Goal: Register for event/course

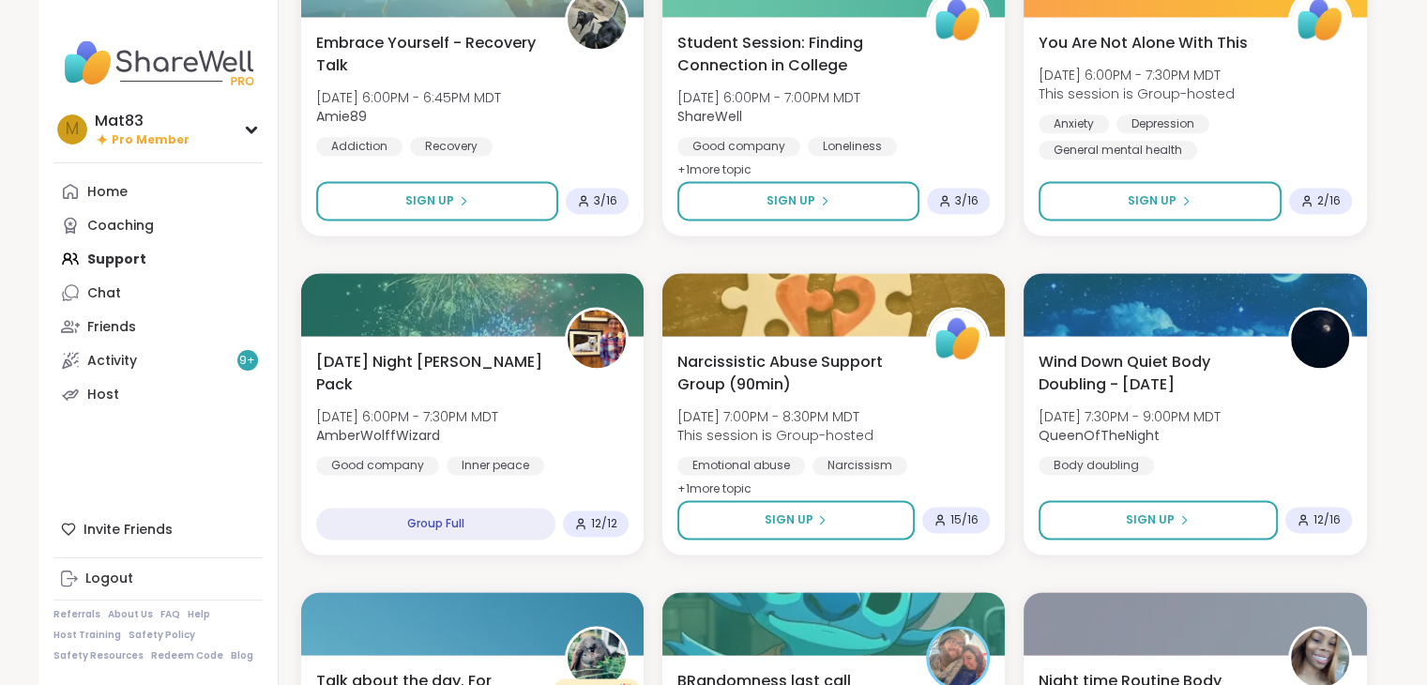
scroll to position [2525, 0]
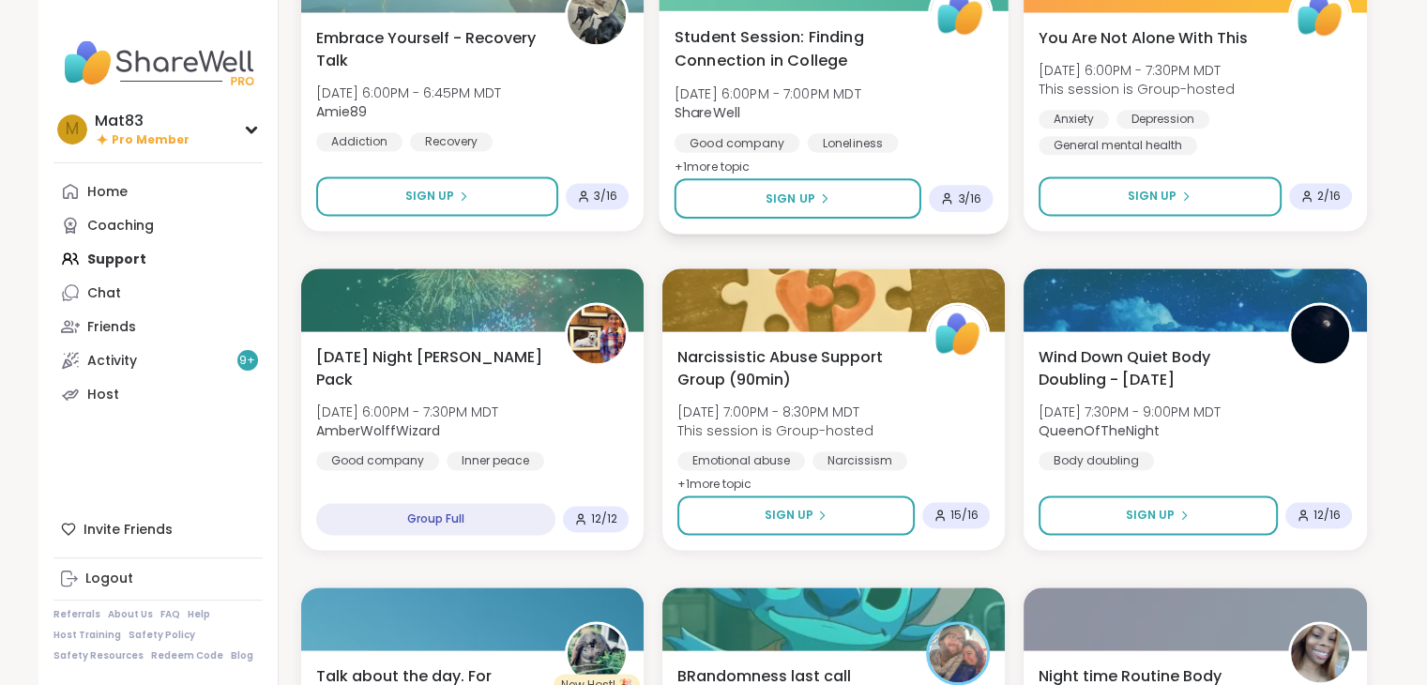
click at [861, 99] on span "[DATE] 6:00PM - 7:00PM MDT" at bounding box center [767, 93] width 187 height 19
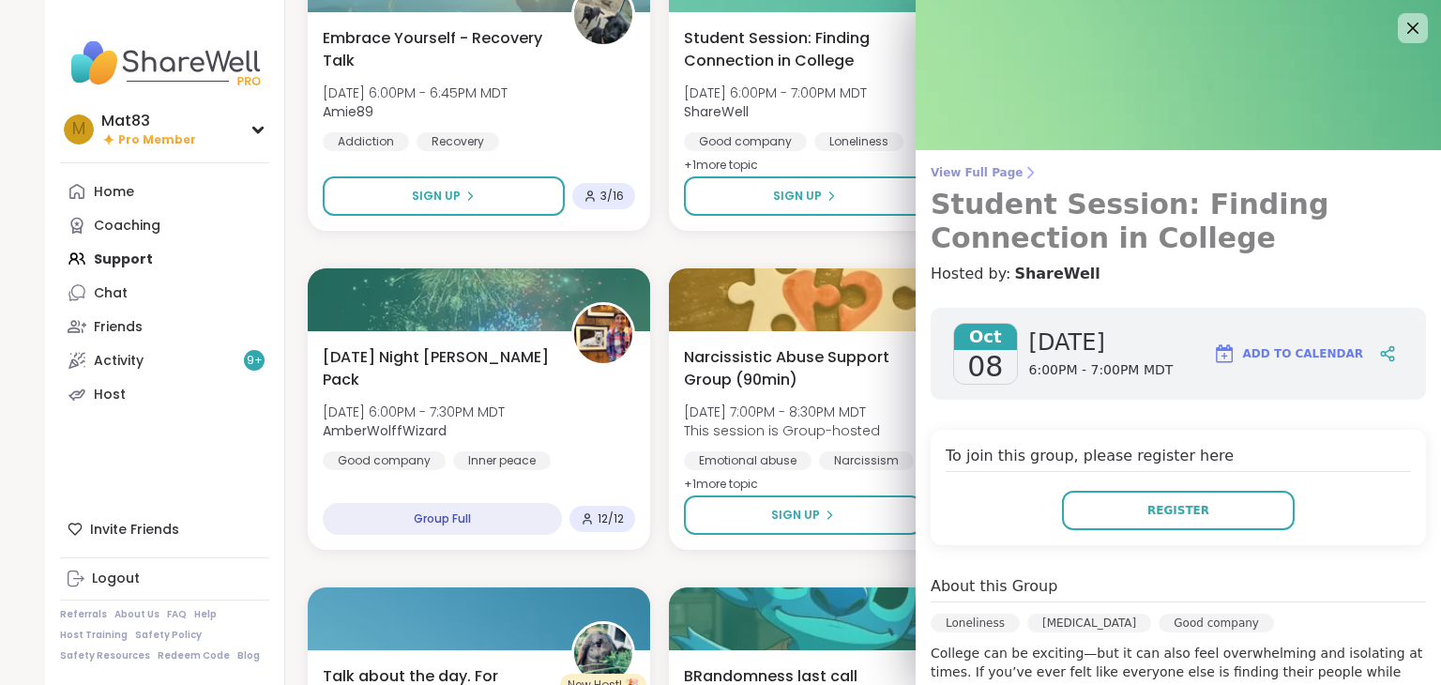
click at [978, 173] on span "View Full Page" at bounding box center [1179, 172] width 496 height 15
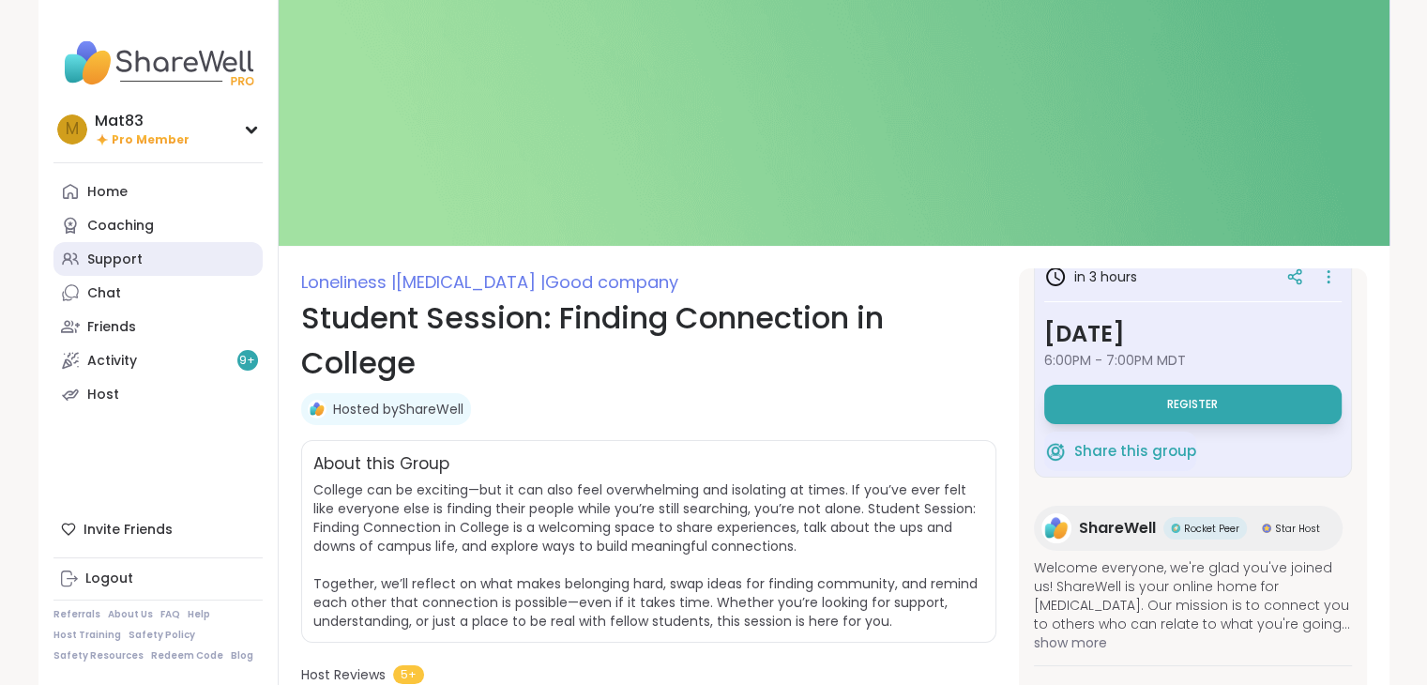
click at [112, 267] on div "Support" at bounding box center [114, 260] width 55 height 19
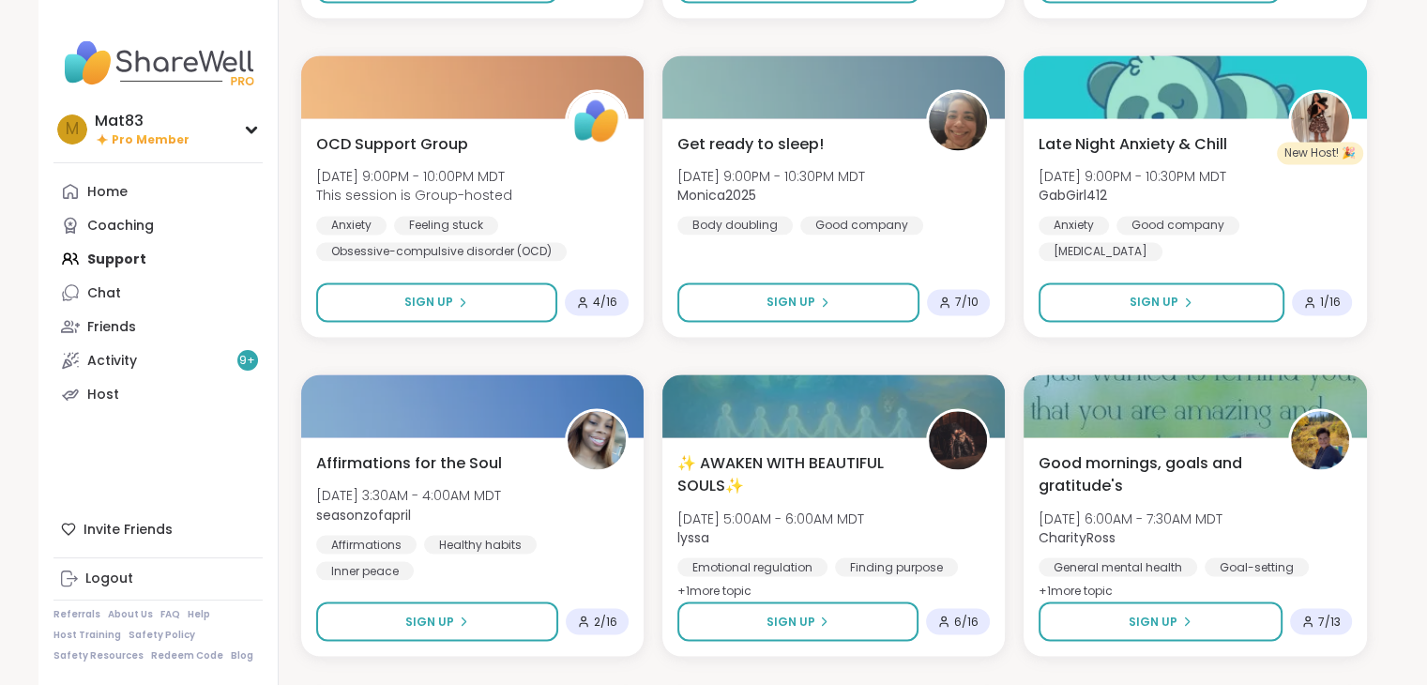
scroll to position [3053, 0]
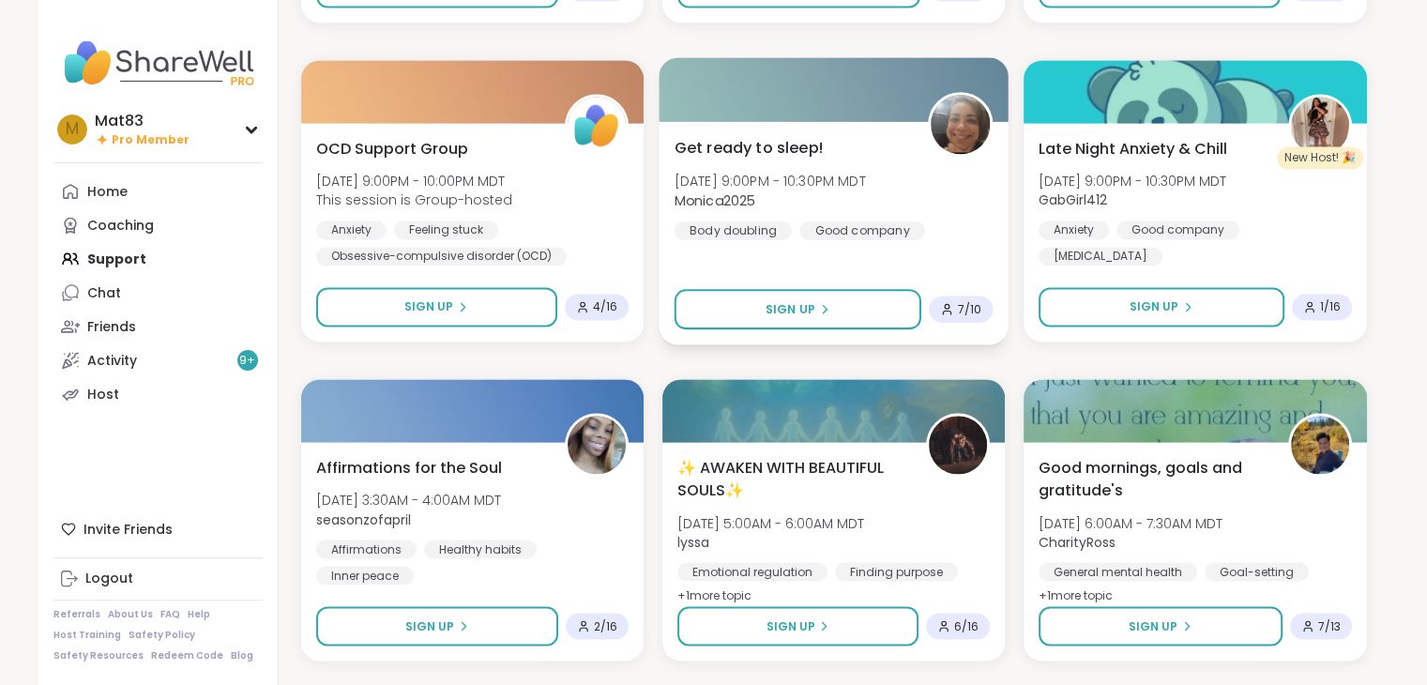
click at [865, 171] on span "[DATE] 9:00PM - 10:30PM MDT" at bounding box center [769, 180] width 191 height 19
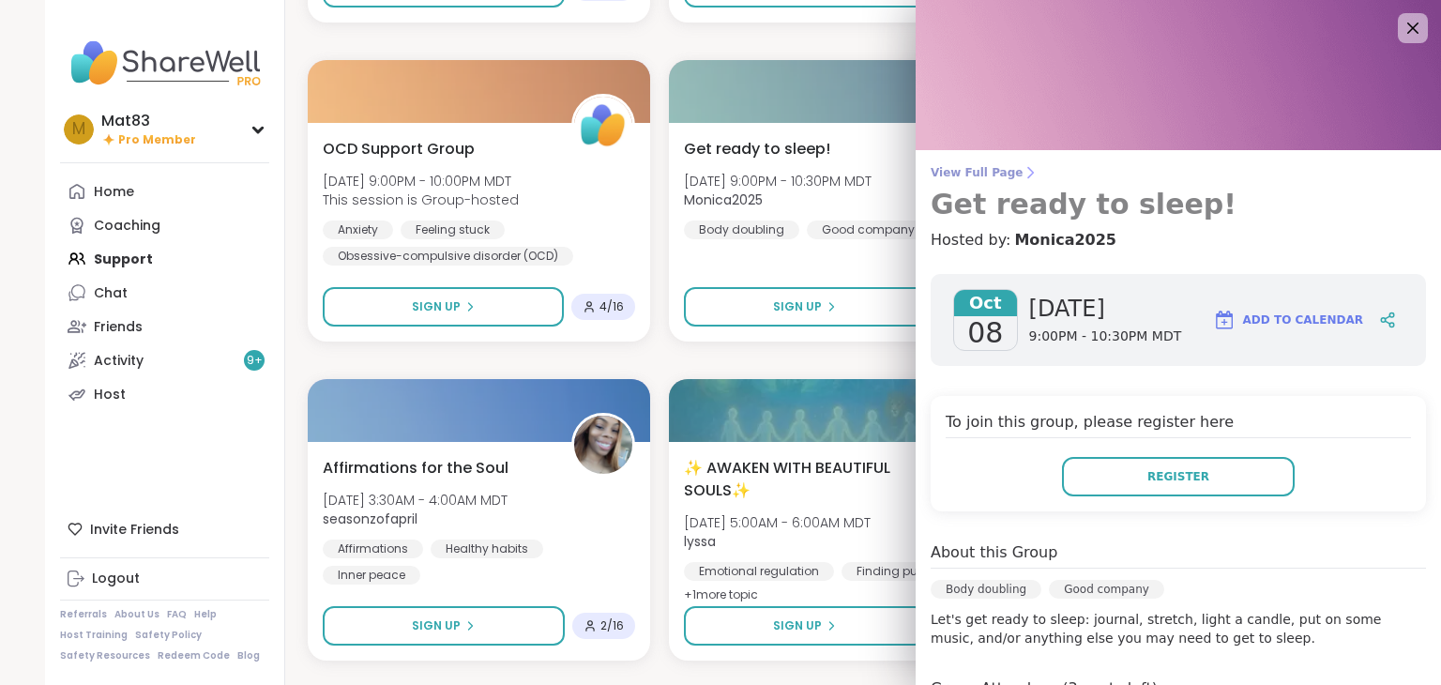
click at [992, 170] on span "View Full Page" at bounding box center [1179, 172] width 496 height 15
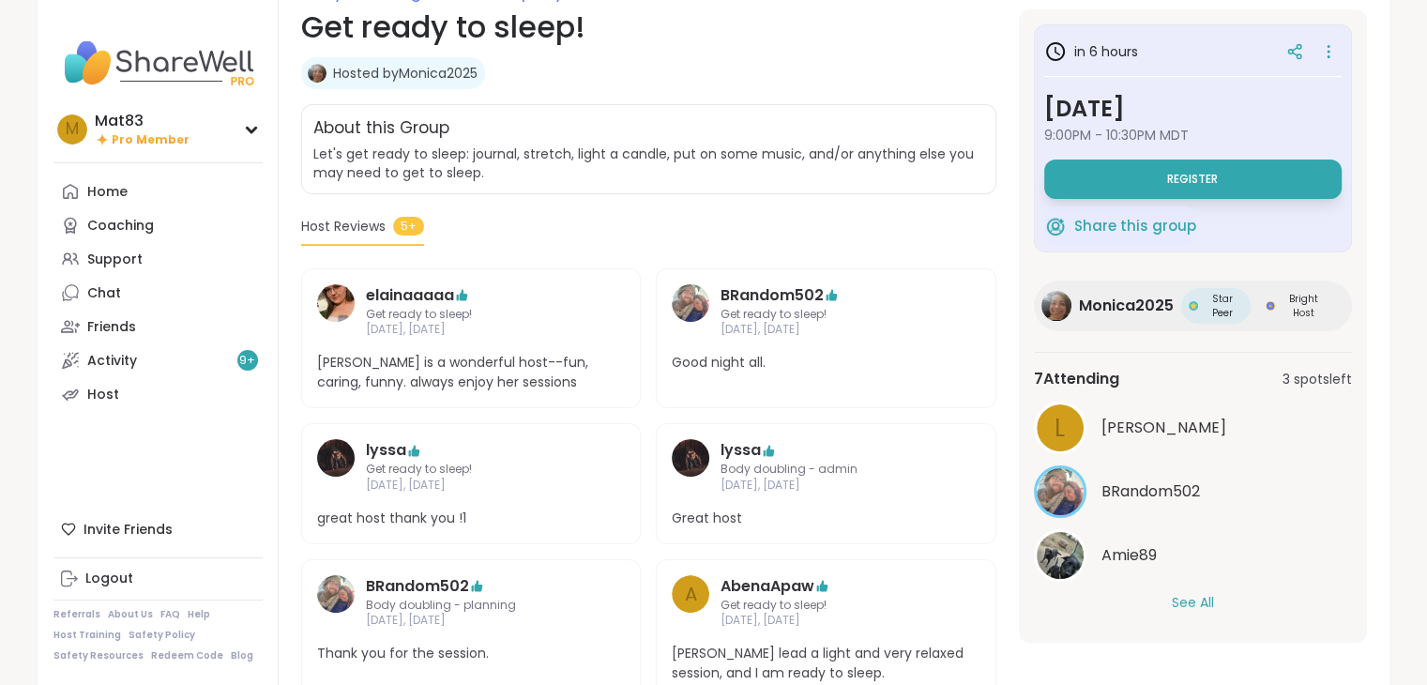
scroll to position [295, 0]
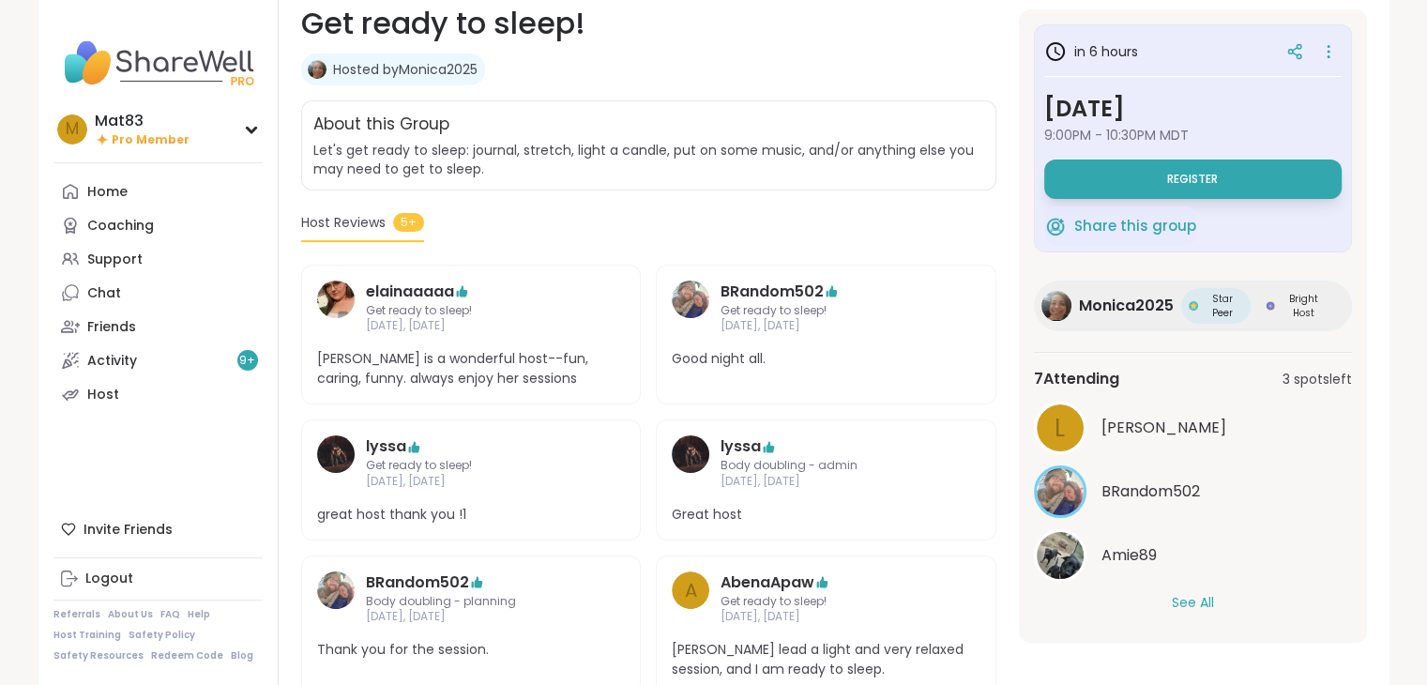
click at [1201, 602] on button "See All" at bounding box center [1193, 603] width 42 height 20
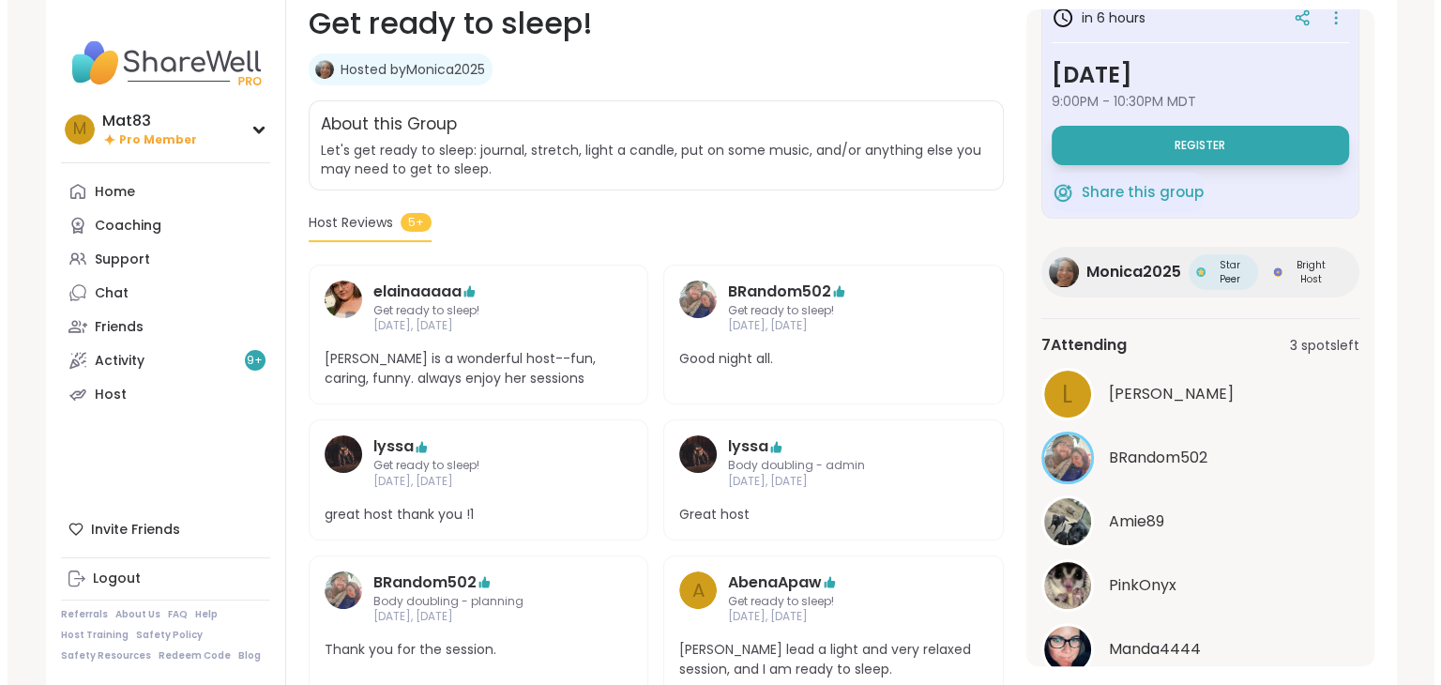
scroll to position [0, 0]
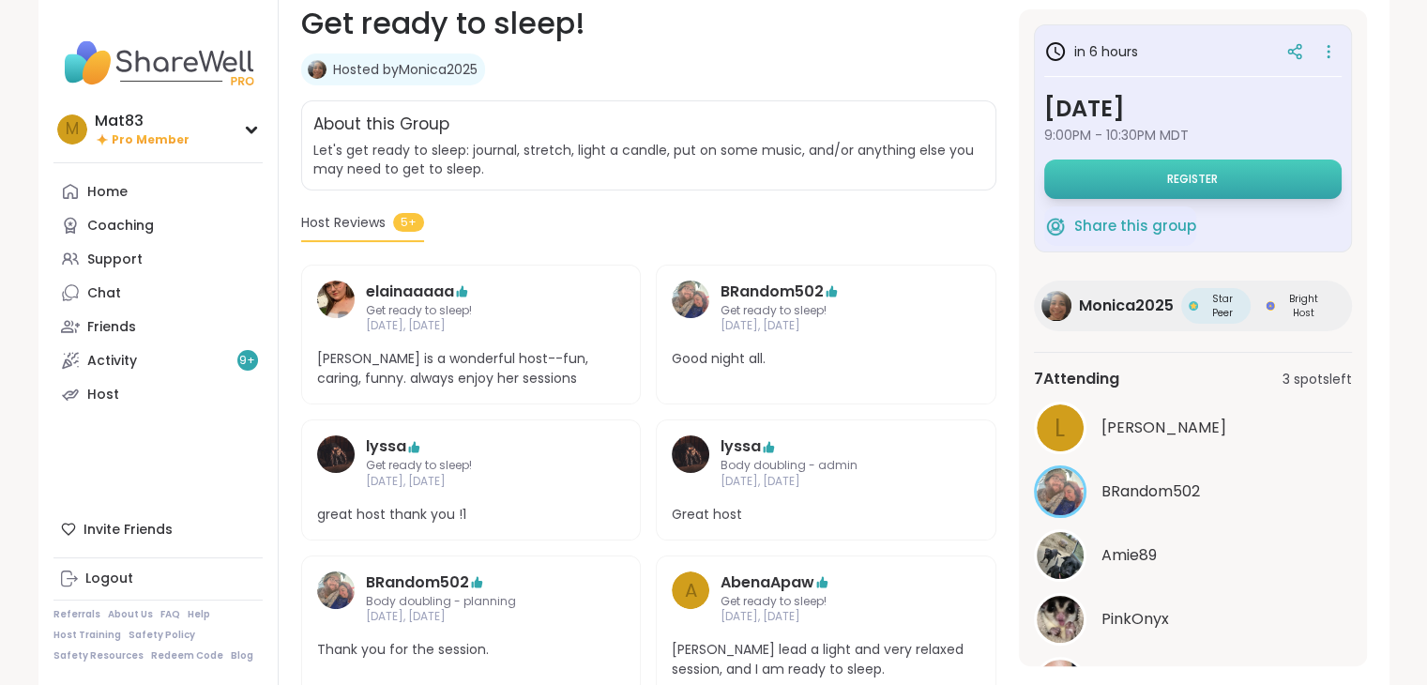
click at [1188, 178] on span "Register" at bounding box center [1192, 179] width 51 height 15
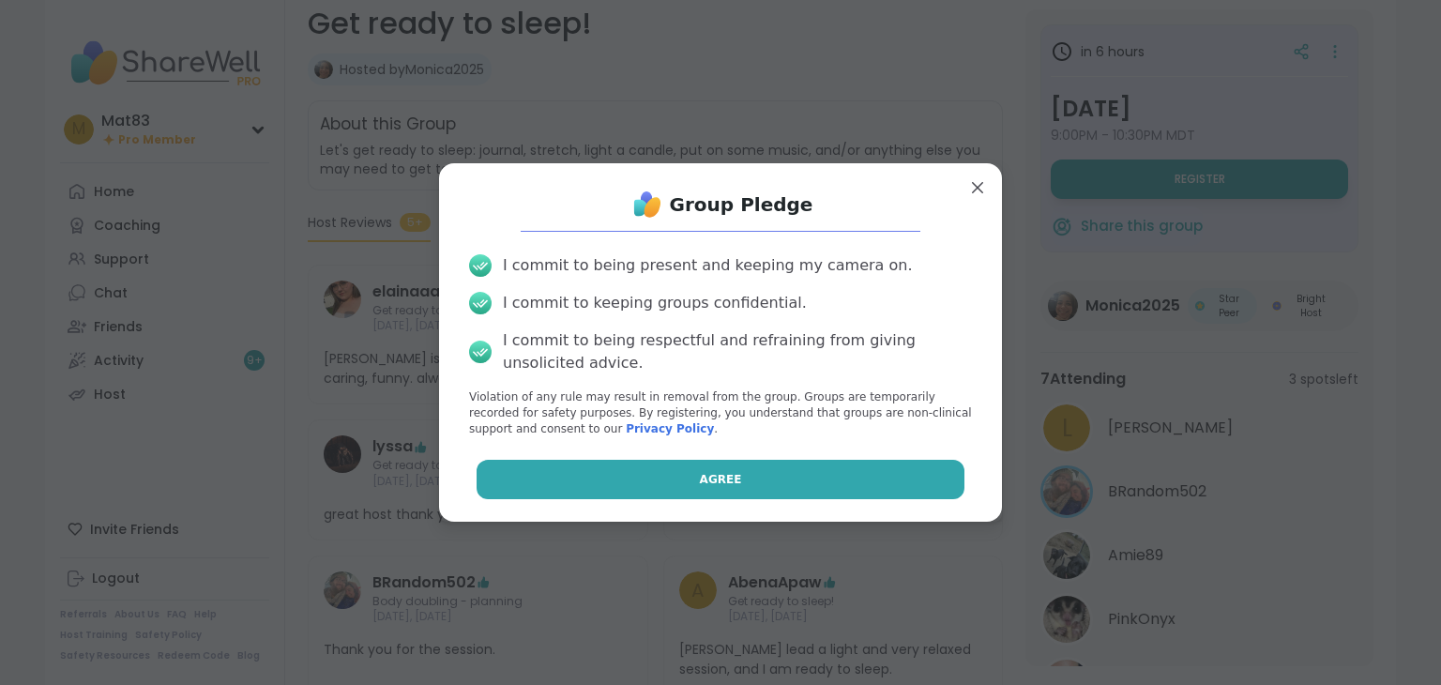
click at [827, 474] on button "Agree" at bounding box center [721, 479] width 489 height 39
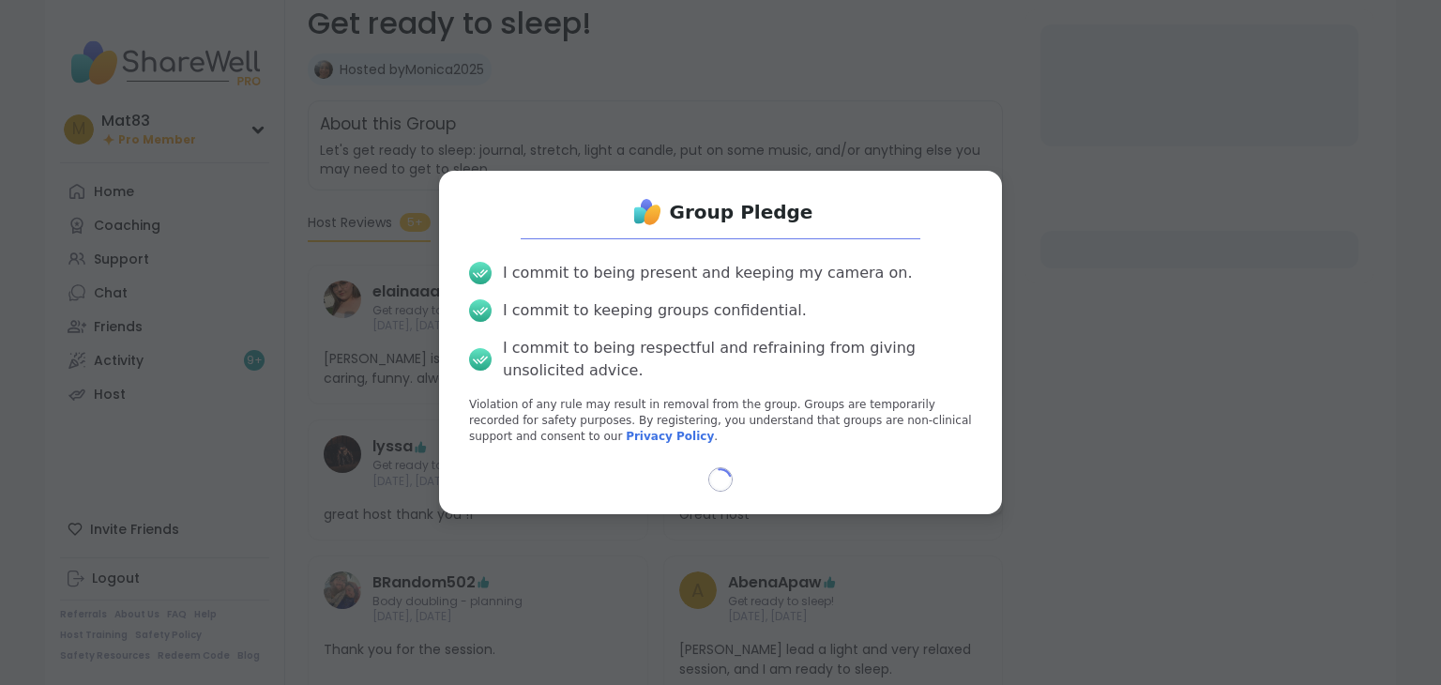
select select "**"
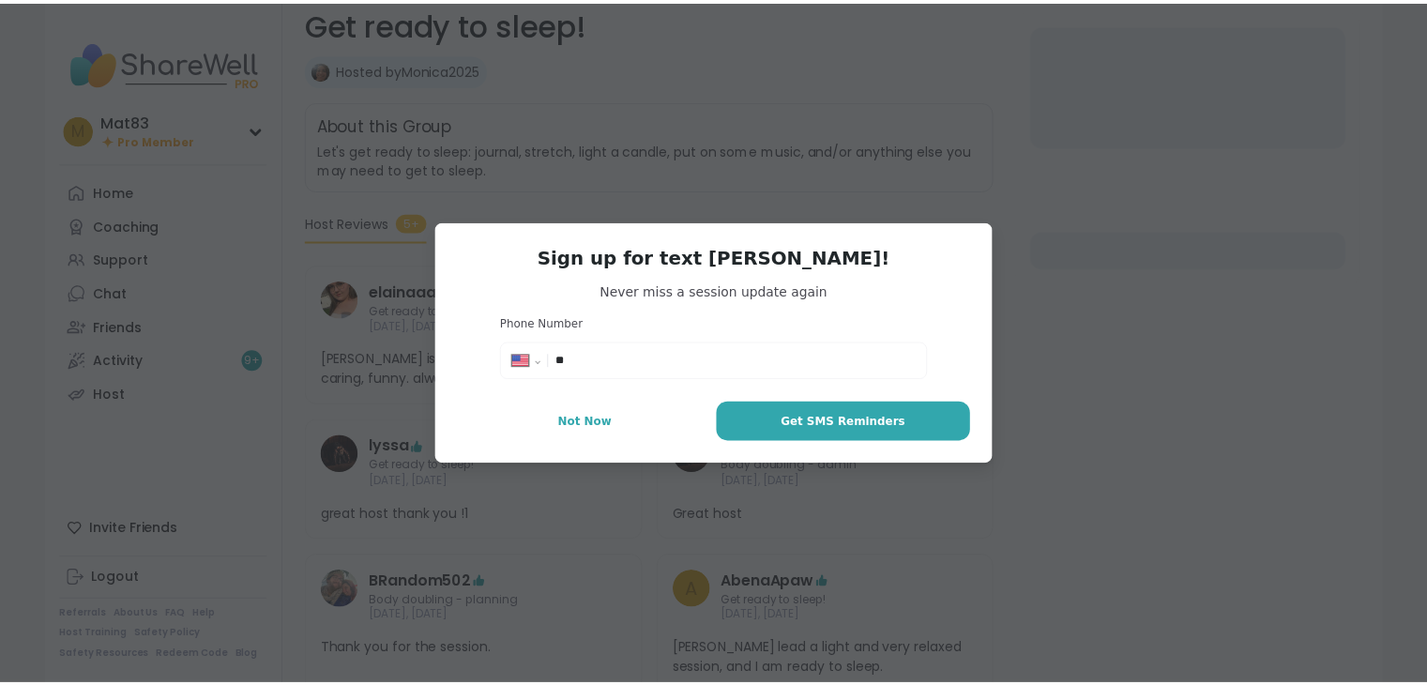
scroll to position [293, 0]
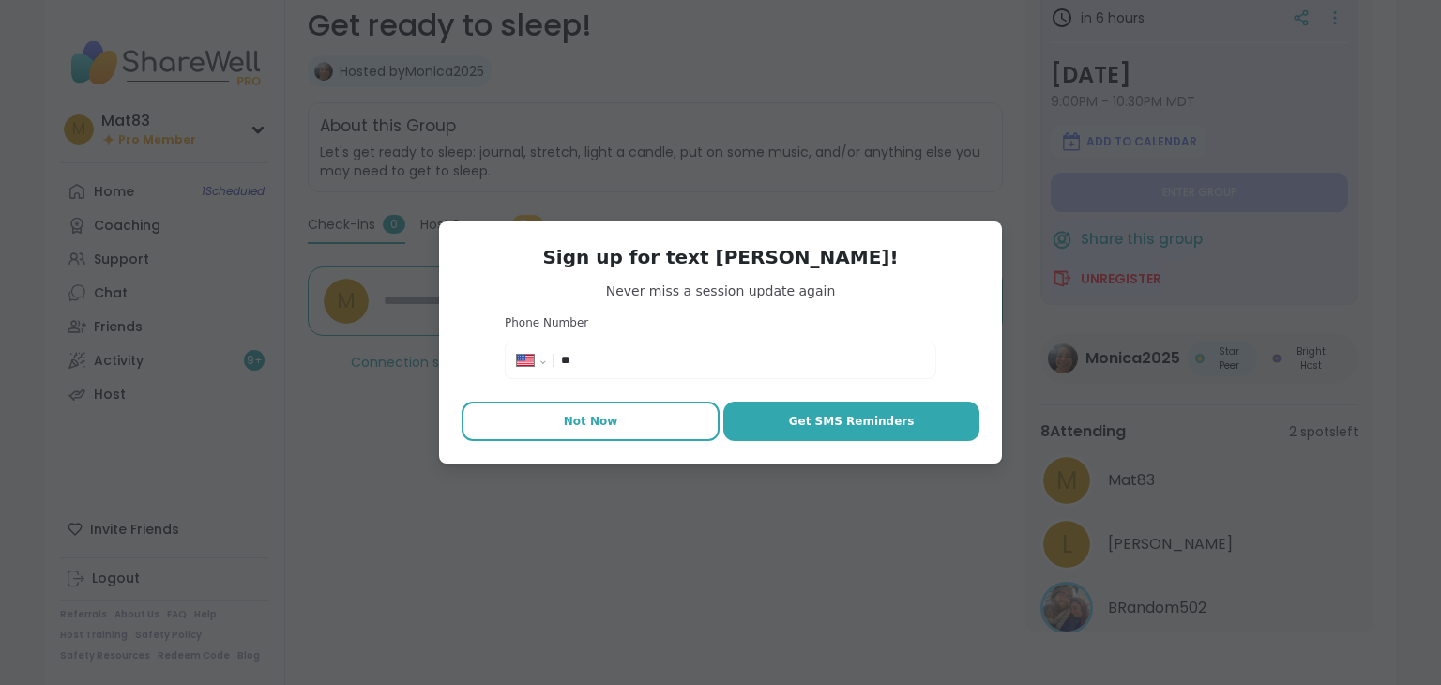
click at [553, 419] on button "Not Now" at bounding box center [591, 421] width 258 height 39
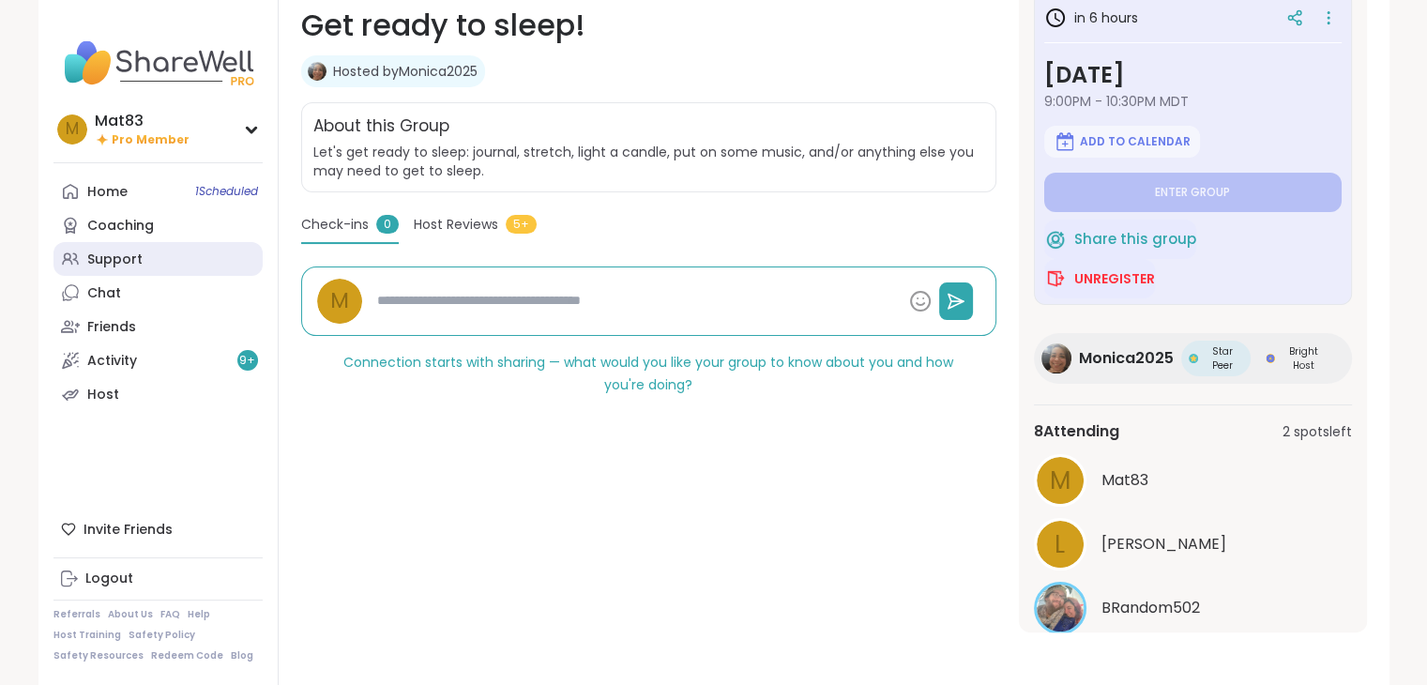
click at [119, 263] on div "Support" at bounding box center [114, 260] width 55 height 19
type textarea "*"
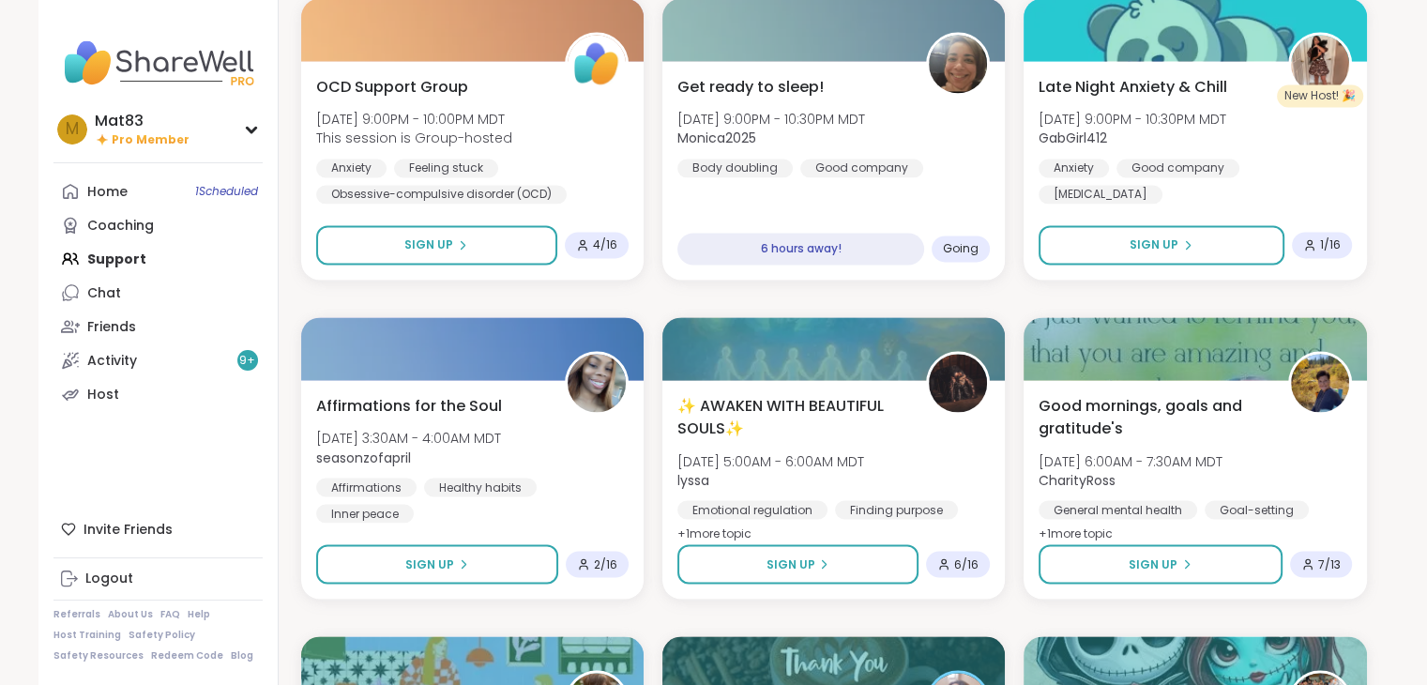
scroll to position [3119, 0]
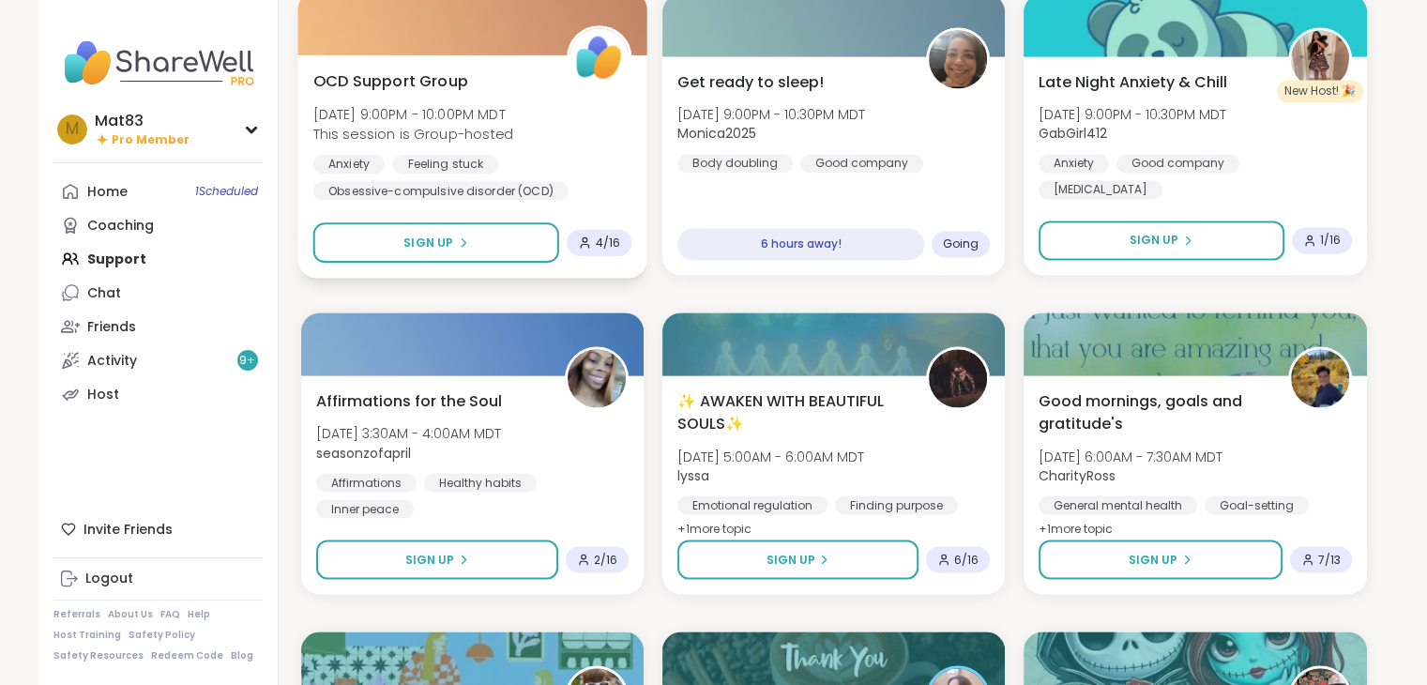
click at [457, 142] on span "This session is Group-hosted" at bounding box center [413, 133] width 200 height 19
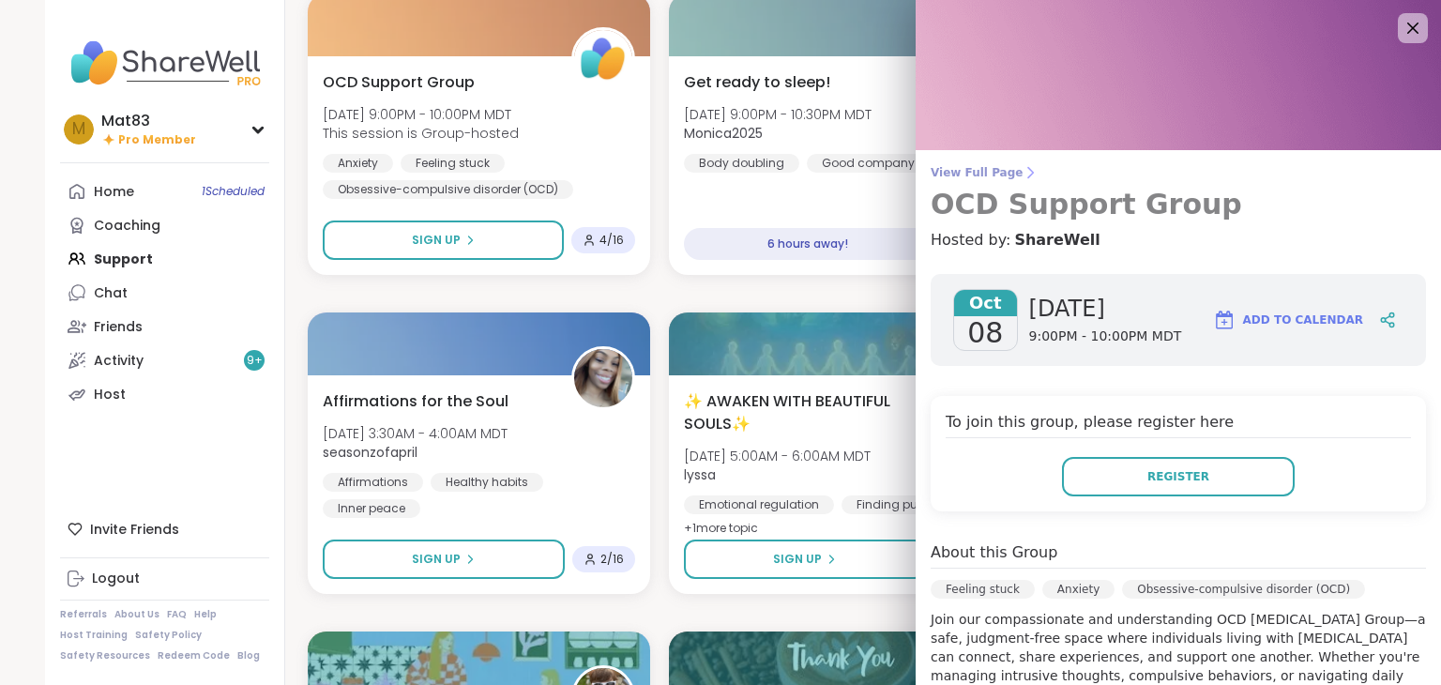
click at [931, 175] on span "View Full Page" at bounding box center [1179, 172] width 496 height 15
